Goal: Navigation & Orientation: Understand site structure

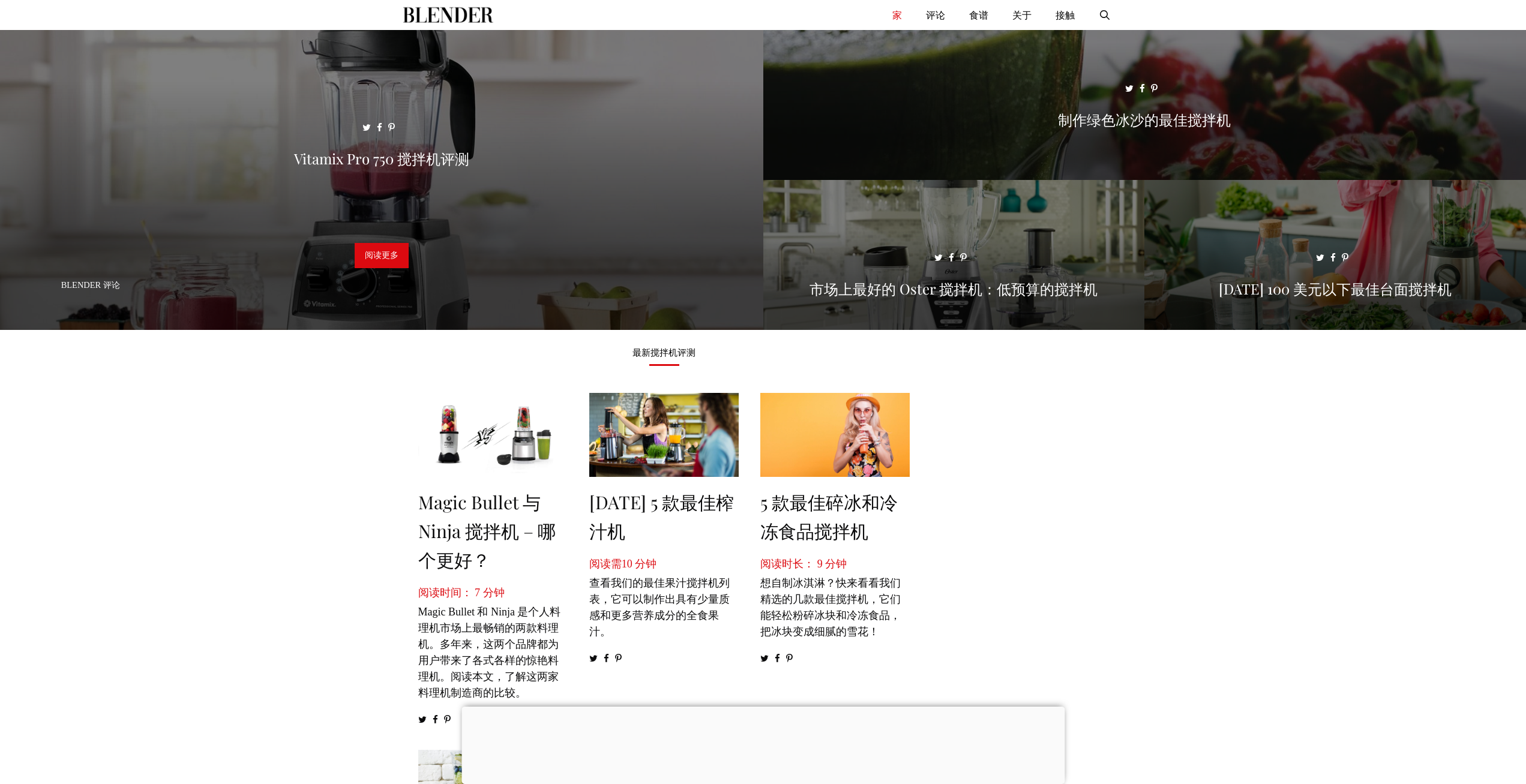
click at [449, 14] on img "基本的" at bounding box center [448, 15] width 90 height 30
click at [892, 16] on font "家" at bounding box center [897, 14] width 9 height 12
click at [1022, 15] on font "关于" at bounding box center [1022, 14] width 19 height 12
